Goal: Information Seeking & Learning: Understand process/instructions

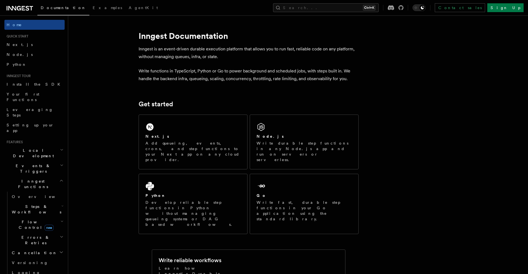
click at [21, 219] on span "Flow Control new" at bounding box center [35, 224] width 51 height 11
click at [24, 232] on link "Overview" at bounding box center [40, 237] width 50 height 10
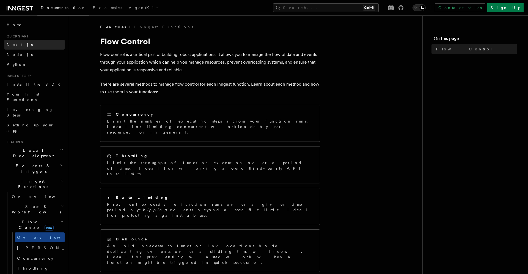
click at [12, 47] on link "Next.js" at bounding box center [34, 45] width 60 height 10
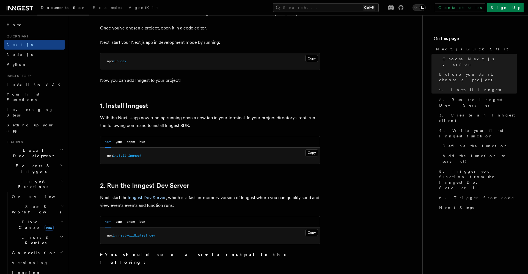
scroll to position [281, 0]
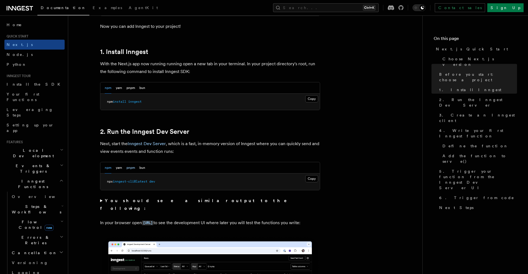
click at [134, 168] on button "pnpm" at bounding box center [131, 167] width 9 height 11
click at [315, 178] on button "Copy Copied" at bounding box center [312, 178] width 13 height 7
